Goal: Find specific page/section: Find specific page/section

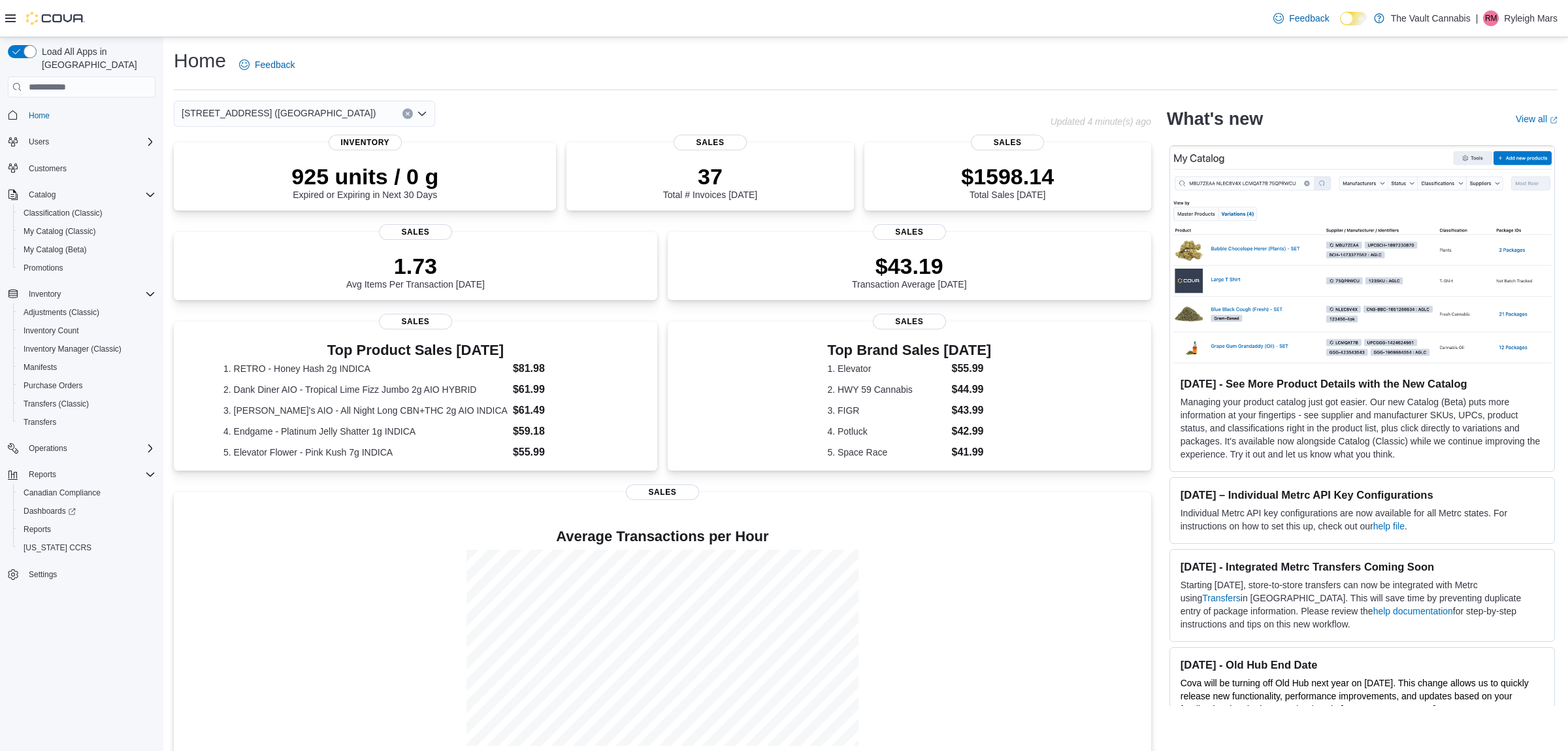
click at [408, 117] on button "Clear input" at bounding box center [407, 113] width 10 height 10
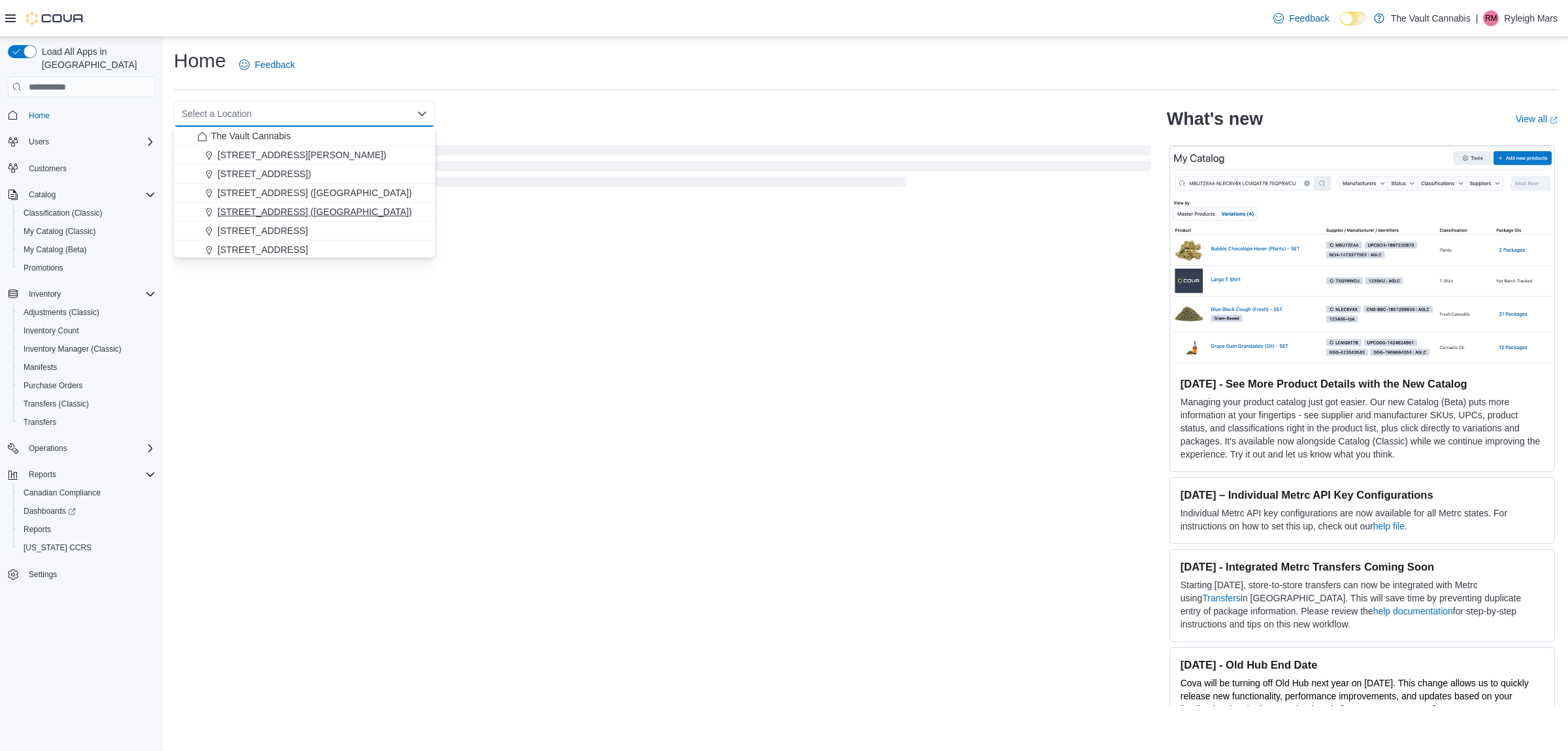
click at [265, 211] on span "[STREET_ADDRESS] ([GEOGRAPHIC_DATA])" at bounding box center [315, 211] width 194 height 13
